Goal: Find specific page/section: Find specific page/section

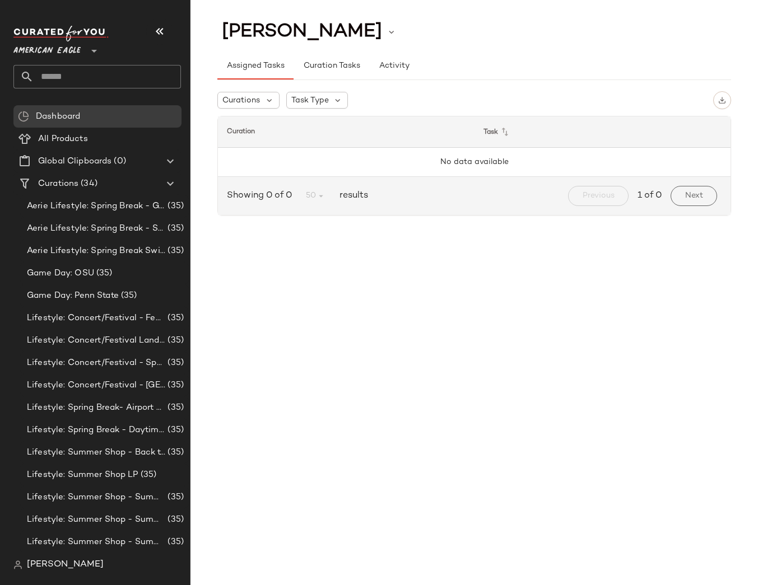
click at [49, 568] on span "[PERSON_NAME]" at bounding box center [65, 565] width 77 height 13
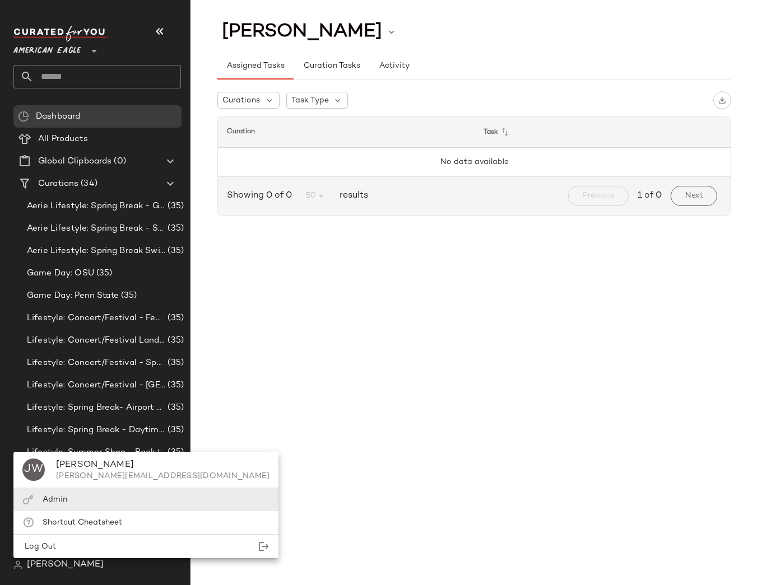
click at [53, 506] on div "Admin" at bounding box center [145, 500] width 265 height 23
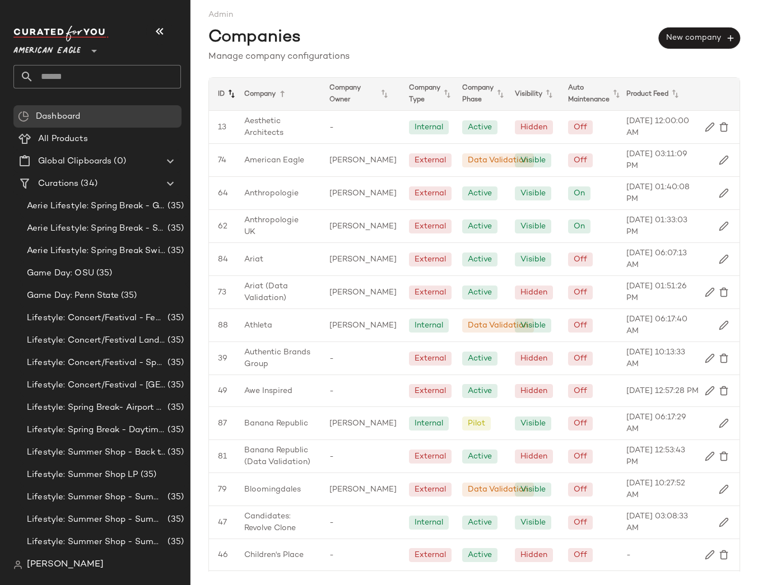
click at [231, 87] on icon at bounding box center [231, 93] width 13 height 13
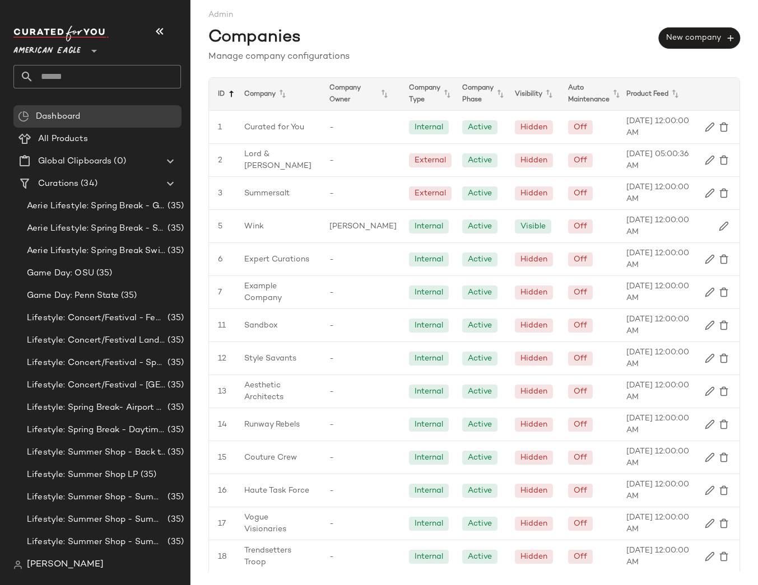
click at [231, 87] on icon at bounding box center [231, 93] width 13 height 13
